Goal: Answer question/provide support

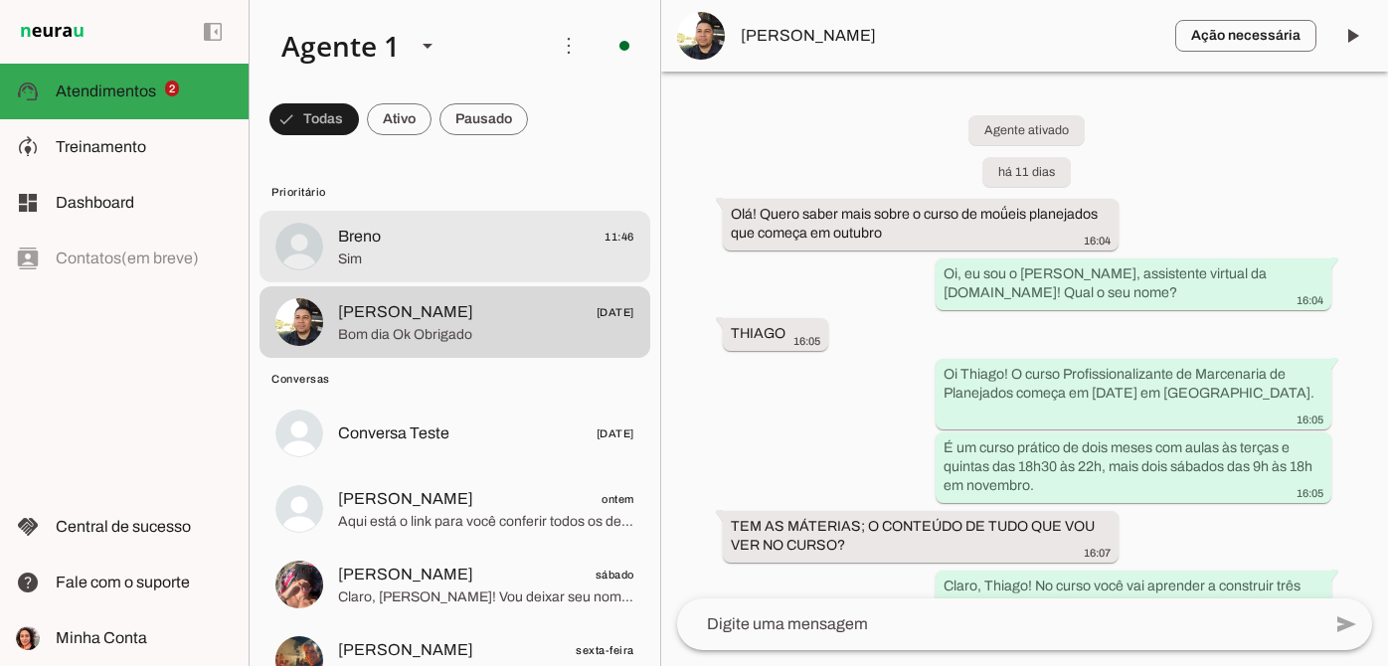
click at [455, 255] on span "Sim" at bounding box center [486, 260] width 296 height 20
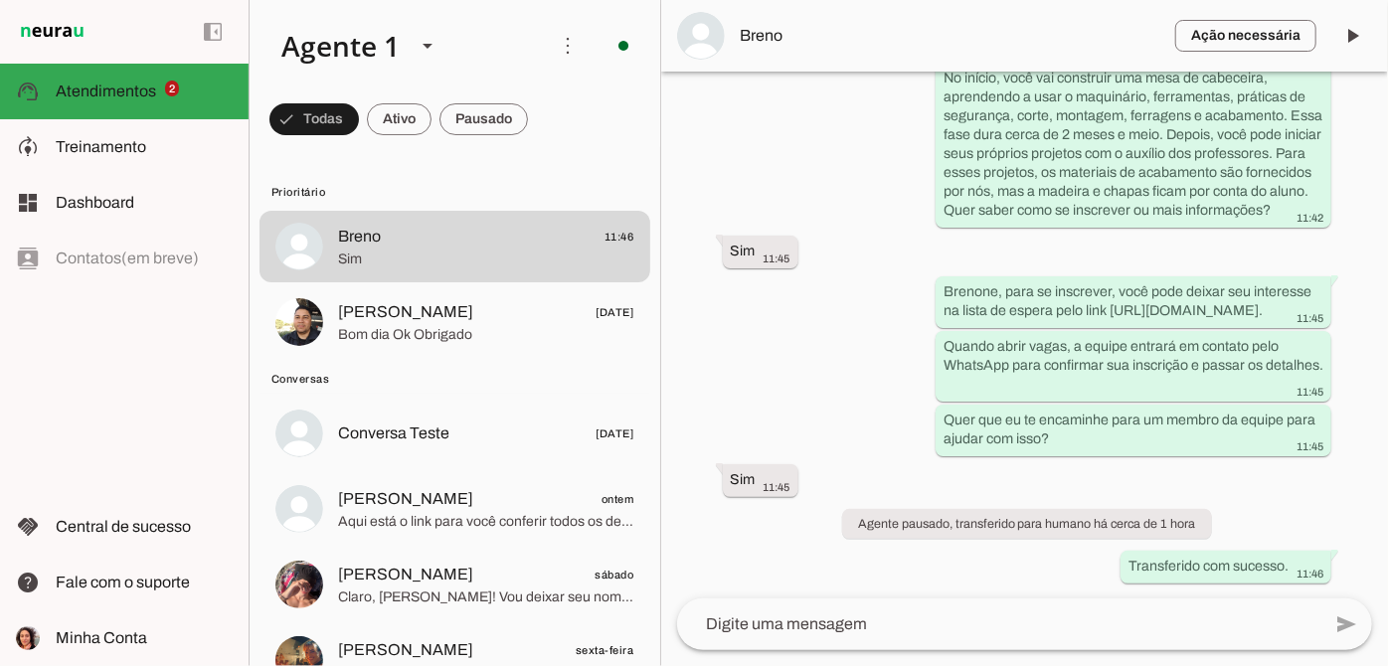
scroll to position [919, 0]
click at [761, 24] on span "Breno" at bounding box center [950, 36] width 419 height 24
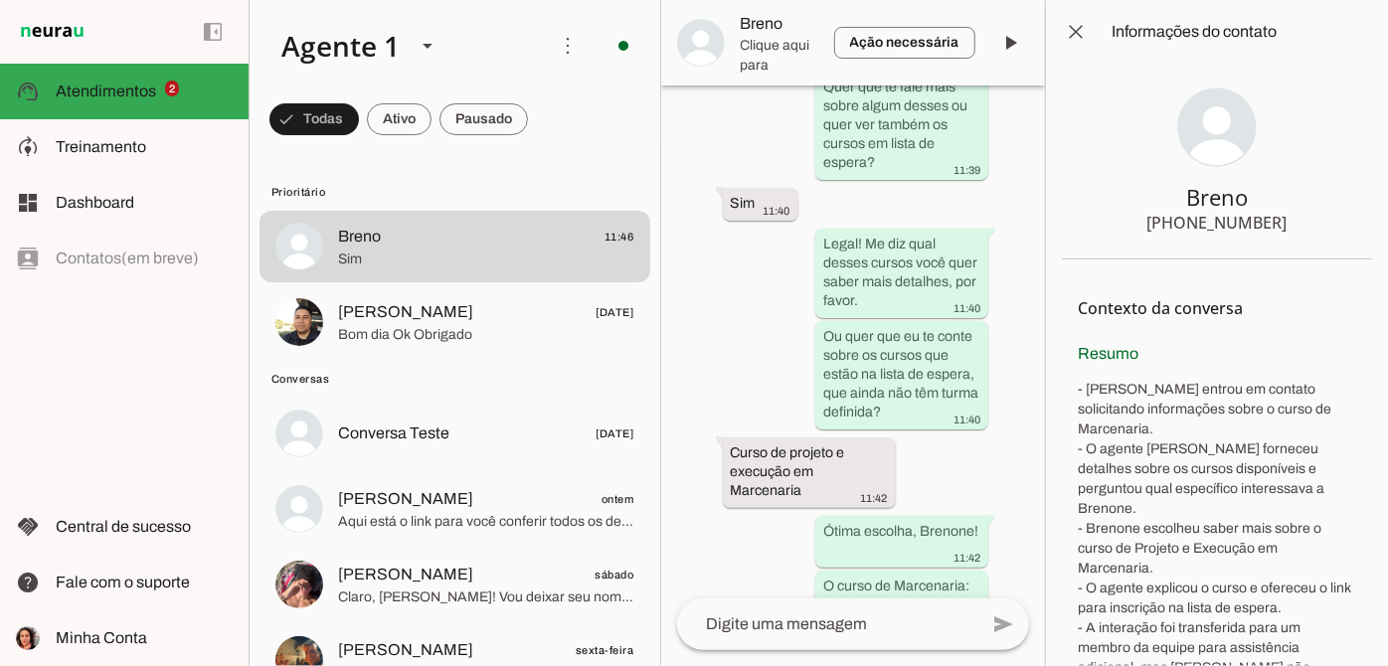
scroll to position [2017, 0]
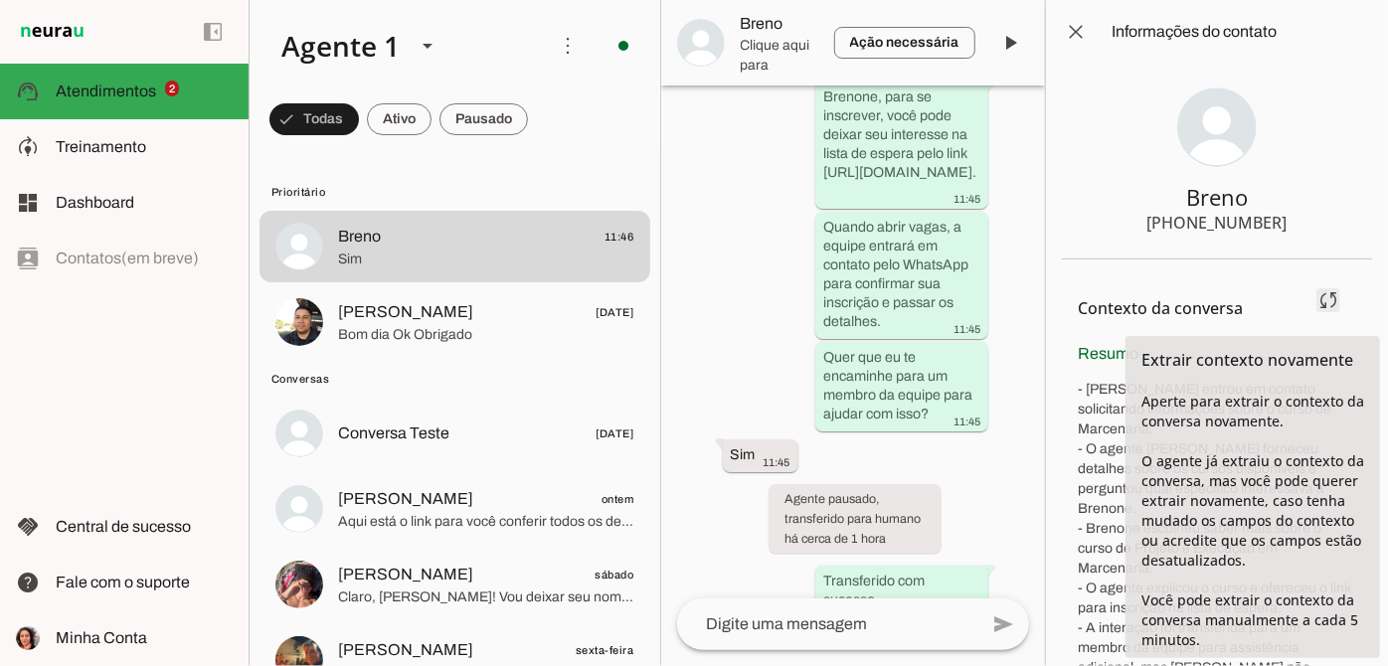
drag, startPoint x: 1151, startPoint y: 225, endPoint x: 1319, endPoint y: 312, distance: 189.5
click at [1319, 312] on chat-information at bounding box center [1216, 333] width 343 height 666
click at [1314, 232] on section "Breno [PHONE_NUMBER]" at bounding box center [1217, 162] width 310 height 196
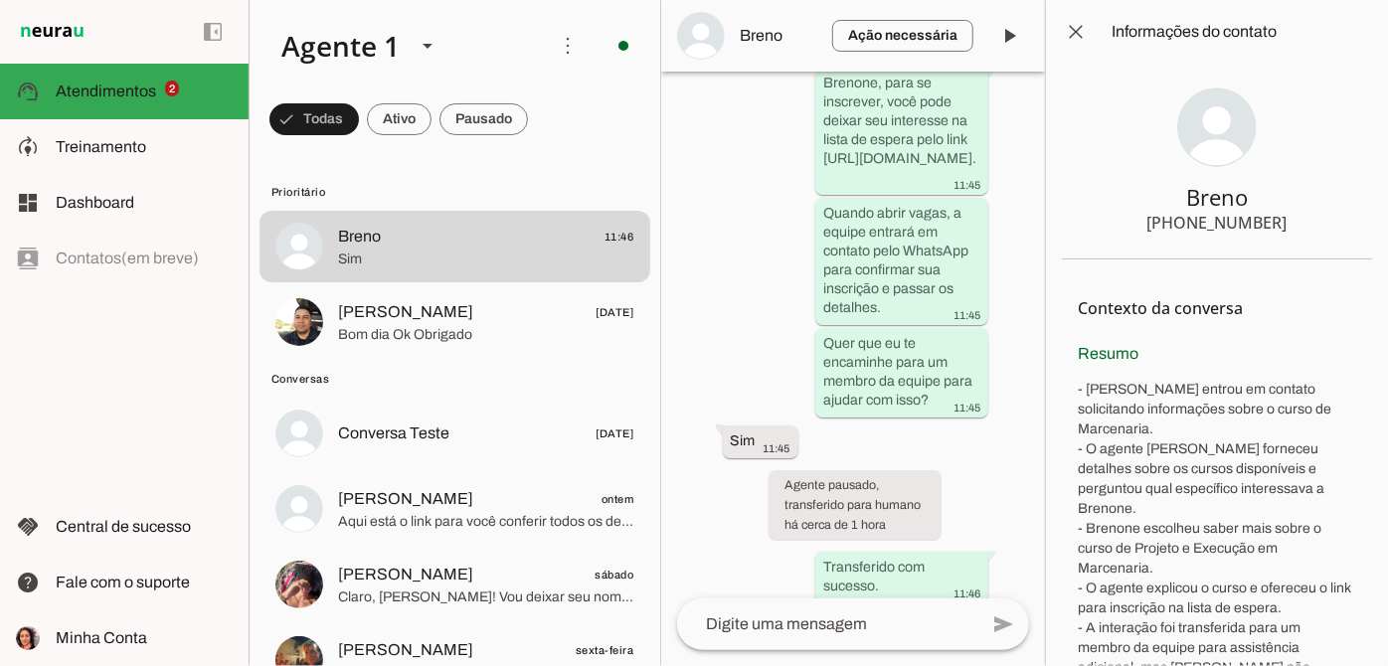
drag, startPoint x: 1155, startPoint y: 221, endPoint x: 1267, endPoint y: 213, distance: 112.7
click at [1267, 213] on div "[PHONE_NUMBER]" at bounding box center [1218, 223] width 140 height 24
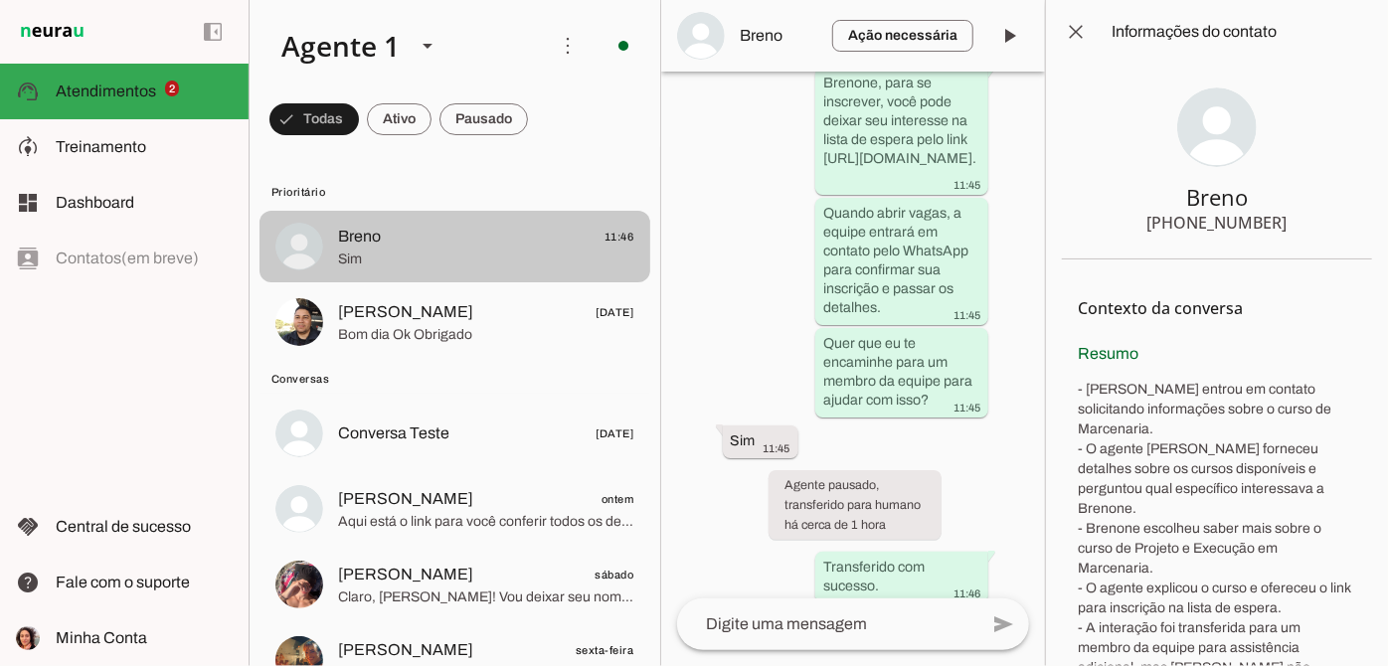
click at [553, 255] on span "Sim" at bounding box center [486, 260] width 296 height 20
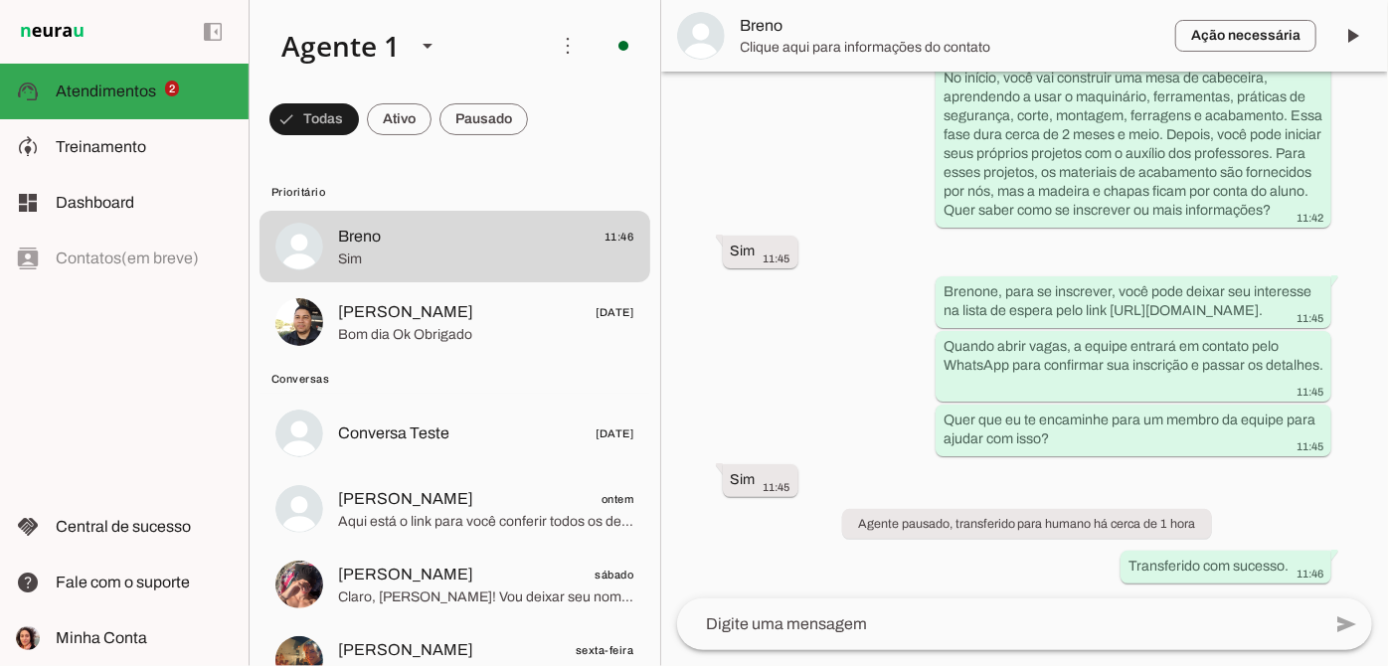
scroll to position [919, 0]
click at [667, 250] on div "Agente ativado há cerca de 1 hora Bom dia! Meu nome é Brenone eu gostaria de ma…" at bounding box center [1024, 335] width 727 height 527
